Goal: Navigation & Orientation: Find specific page/section

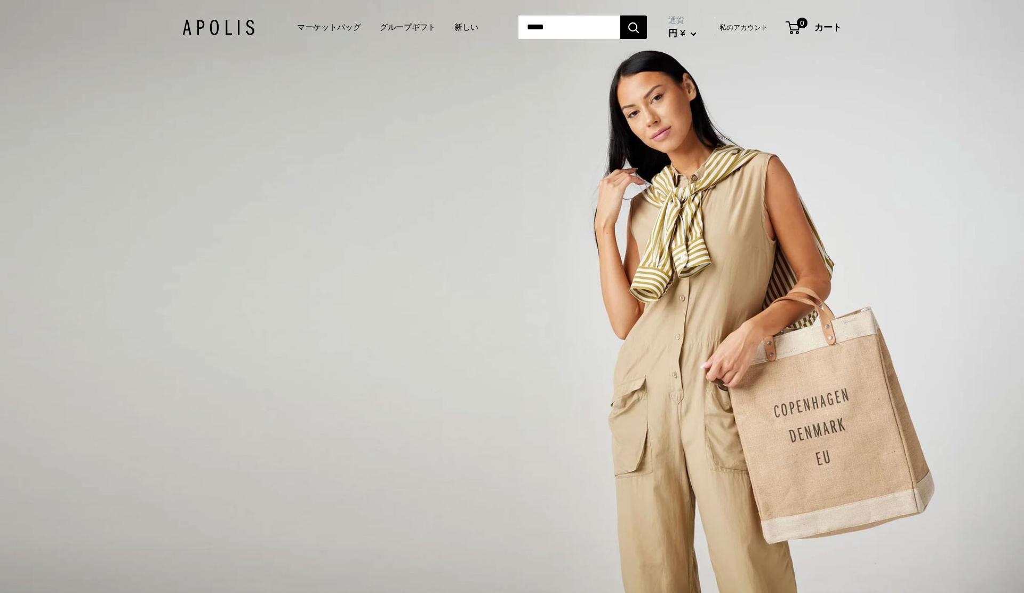
click at [786, 389] on div "1/3" at bounding box center [512, 296] width 1024 height 593
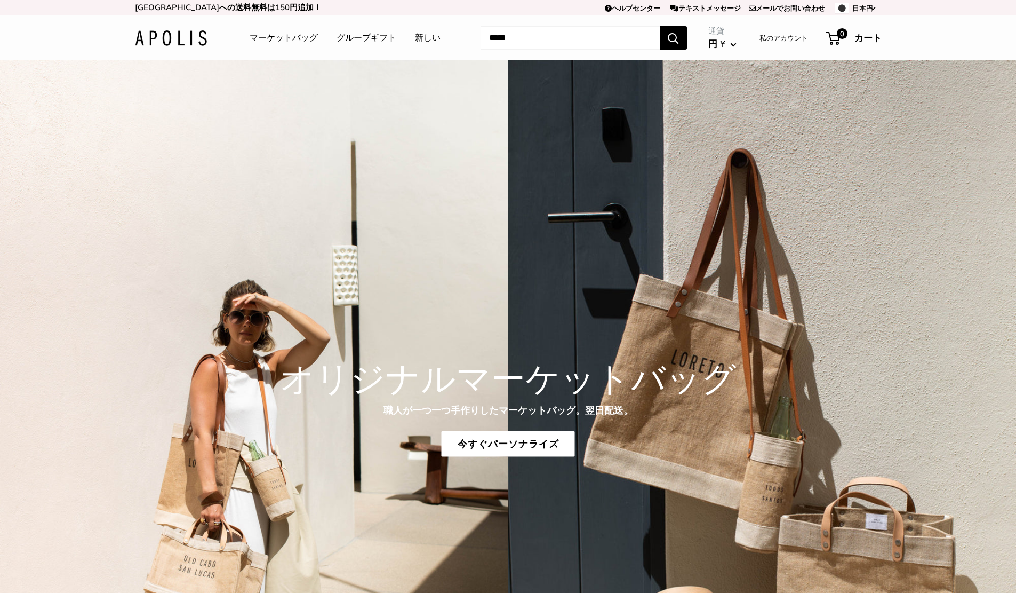
click at [299, 39] on font "マーケットバッグ" at bounding box center [284, 37] width 68 height 11
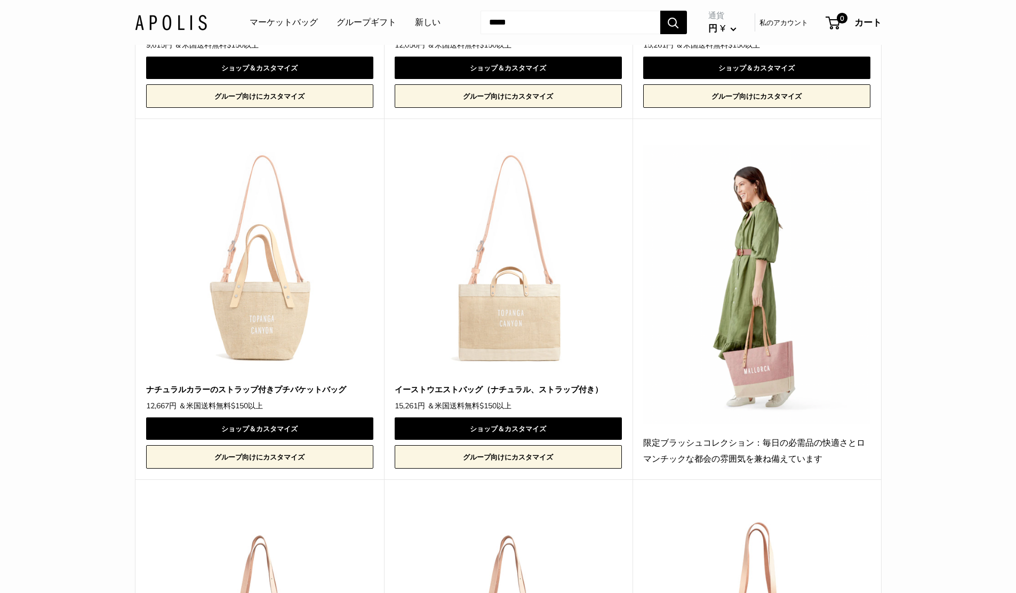
scroll to position [1689, 0]
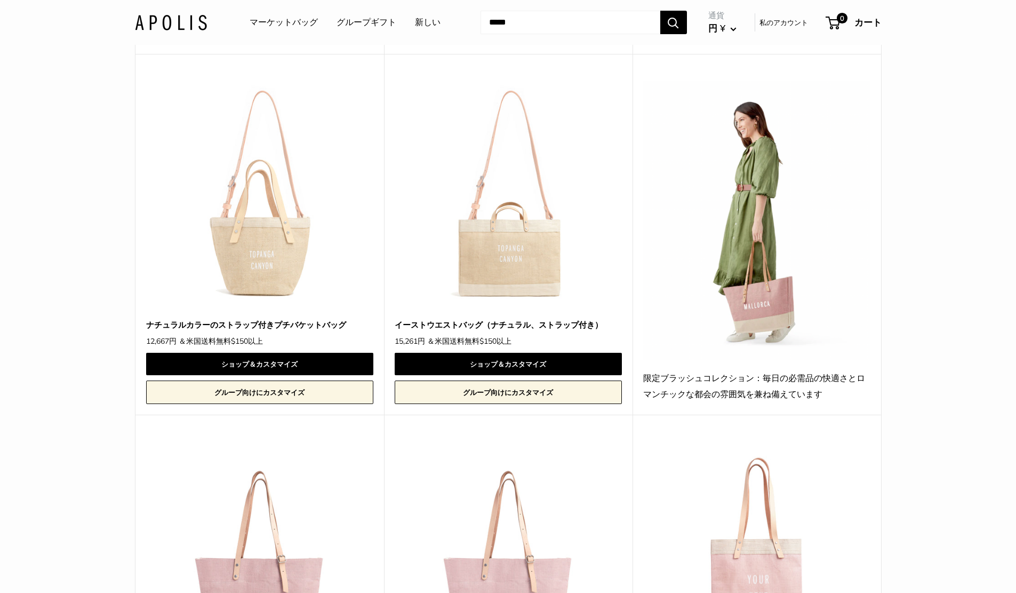
click at [167, 20] on img at bounding box center [171, 21] width 72 height 15
